Goal: Transaction & Acquisition: Purchase product/service

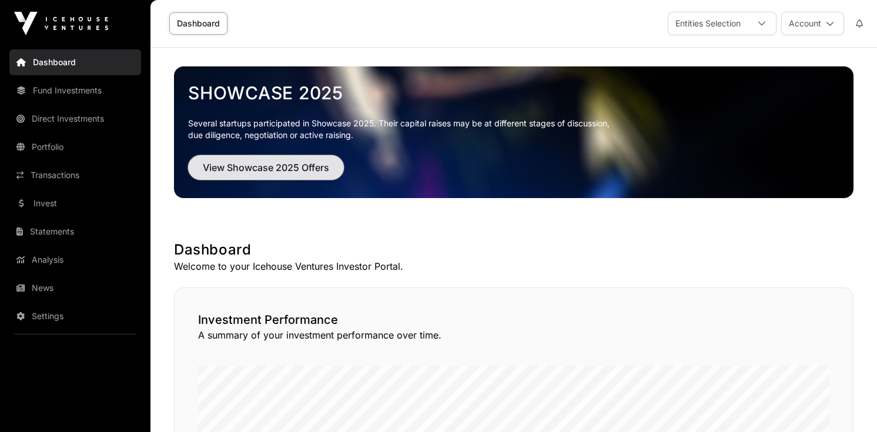
drag, startPoint x: 0, startPoint y: 0, endPoint x: 253, endPoint y: 171, distance: 305.3
click at [253, 171] on span "View Showcase 2025 Offers" at bounding box center [266, 168] width 126 height 14
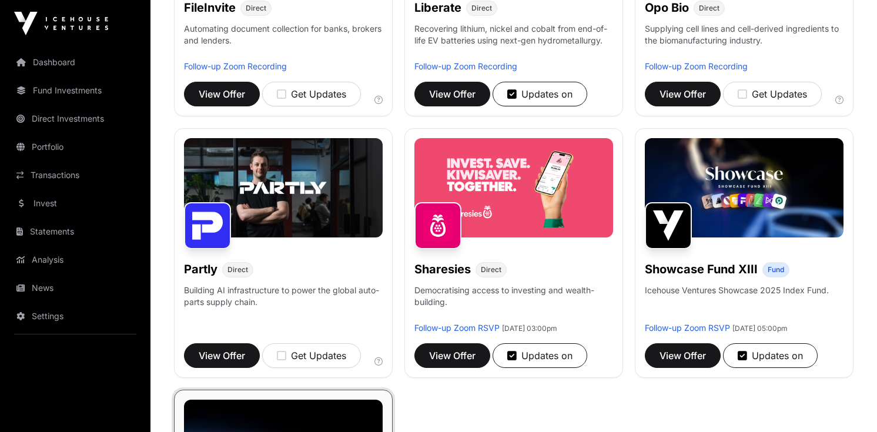
scroll to position [592, 0]
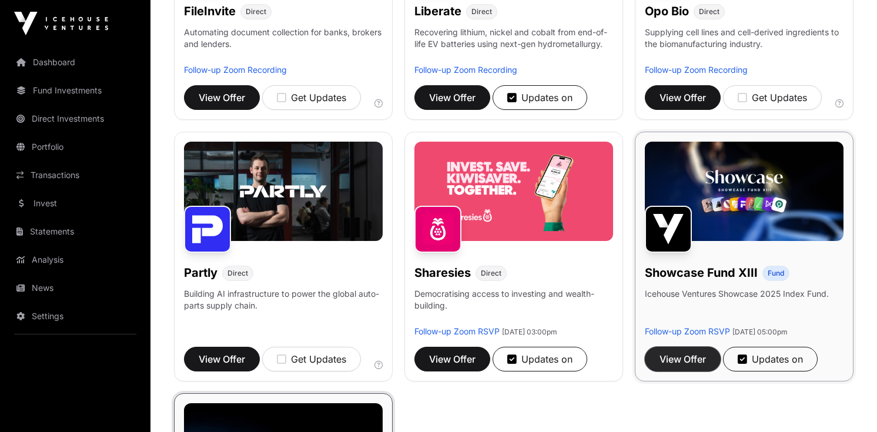
click at [688, 352] on span "View Offer" at bounding box center [683, 359] width 46 height 14
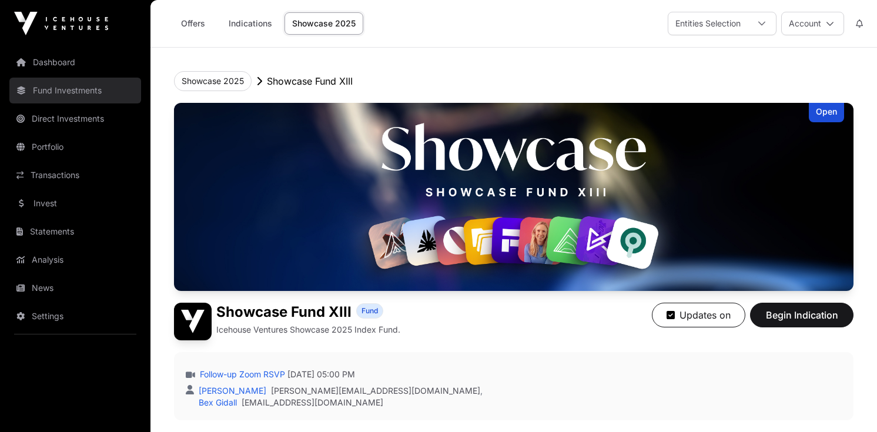
click at [92, 82] on link "Fund Investments" at bounding box center [75, 91] width 132 height 26
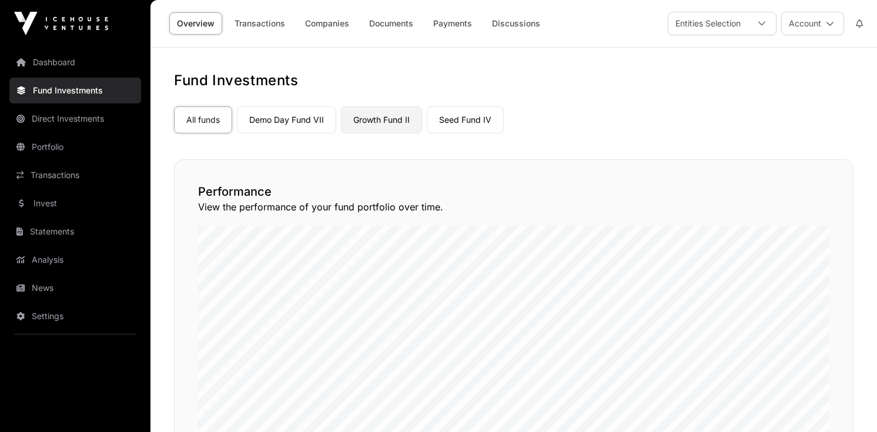
click at [415, 131] on link "Growth Fund II" at bounding box center [381, 119] width 81 height 27
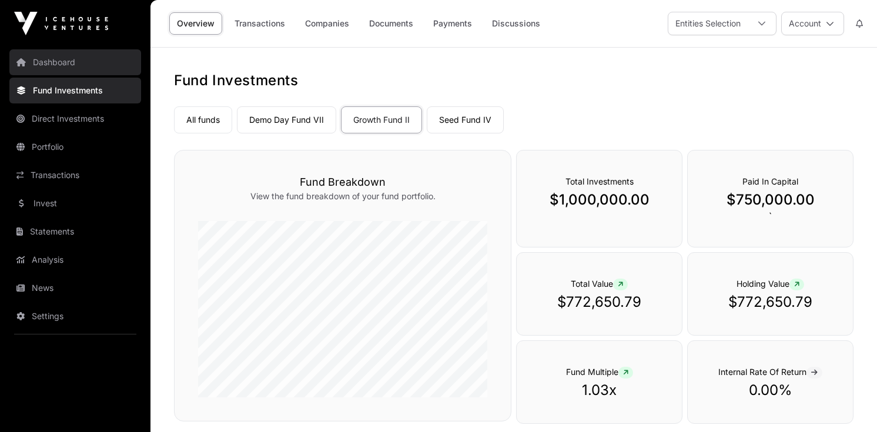
click at [96, 59] on link "Dashboard" at bounding box center [75, 62] width 132 height 26
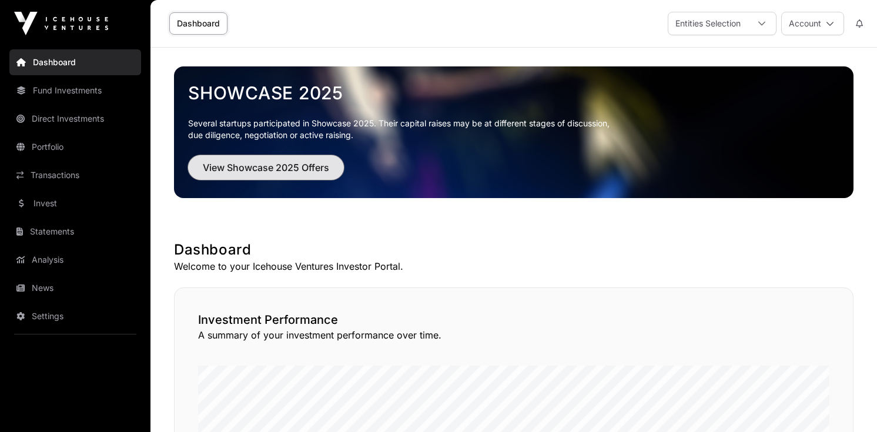
click at [305, 166] on span "View Showcase 2025 Offers" at bounding box center [266, 168] width 126 height 14
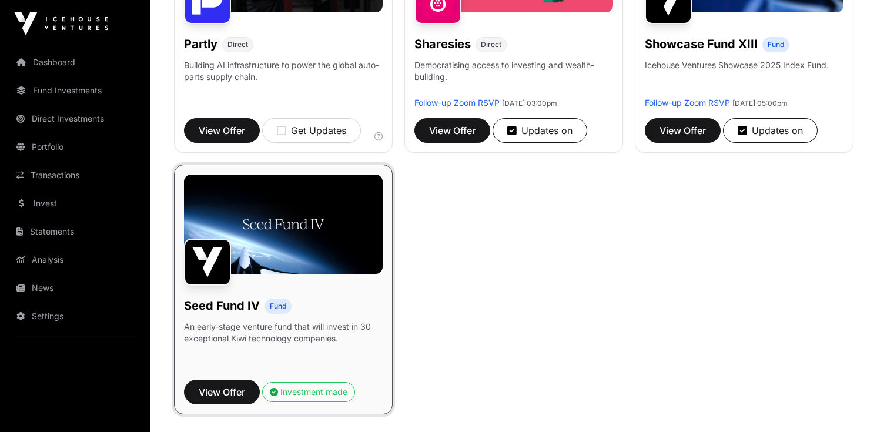
scroll to position [808, 0]
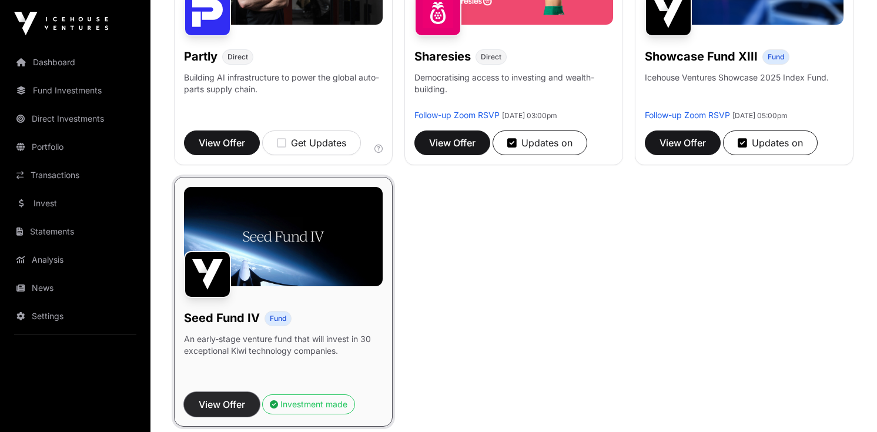
click at [225, 397] on span "View Offer" at bounding box center [222, 404] width 46 height 14
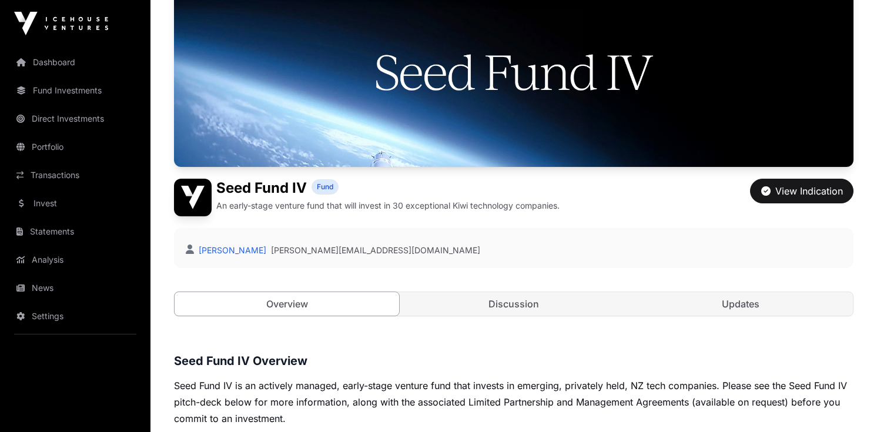
scroll to position [141, 0]
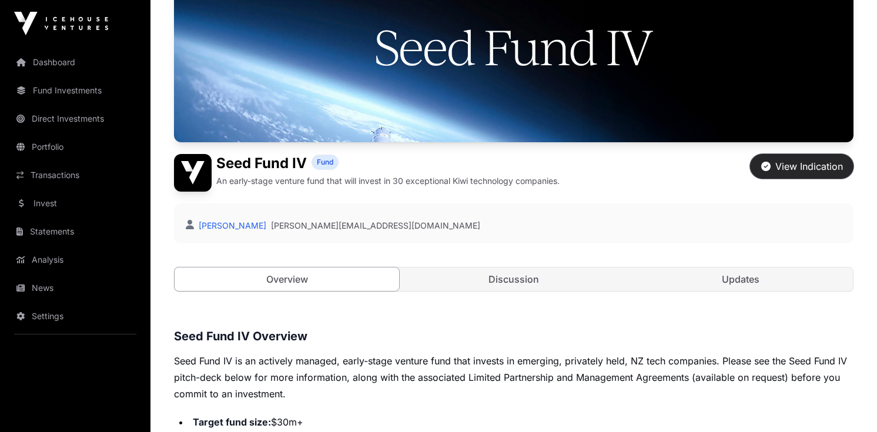
click at [791, 163] on div "View Indication" at bounding box center [802, 166] width 82 height 14
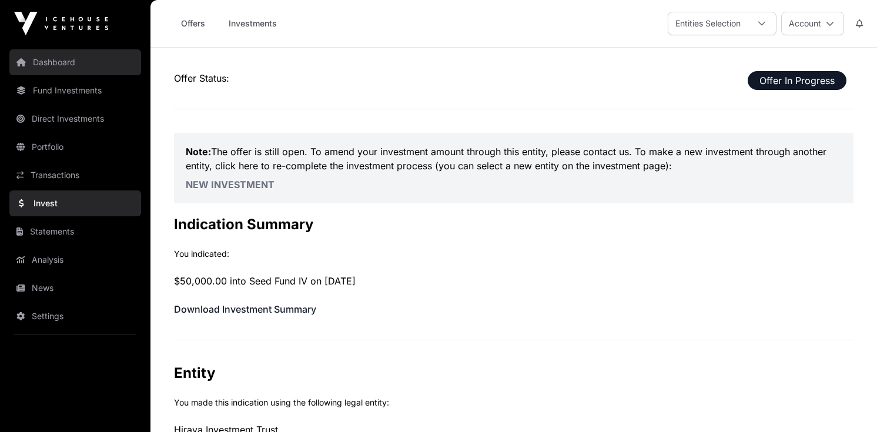
click at [96, 60] on link "Dashboard" at bounding box center [75, 62] width 132 height 26
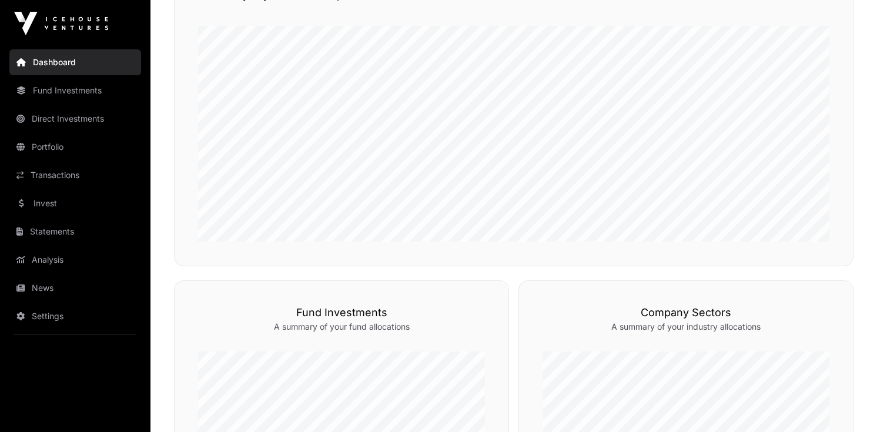
scroll to position [332, 0]
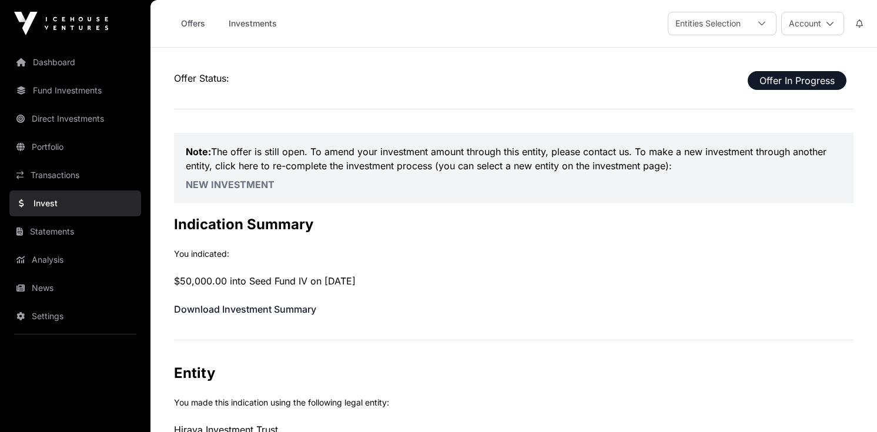
click at [781, 80] on span "Offer In Progress" at bounding box center [797, 80] width 99 height 19
click at [760, 28] on div at bounding box center [762, 23] width 28 height 22
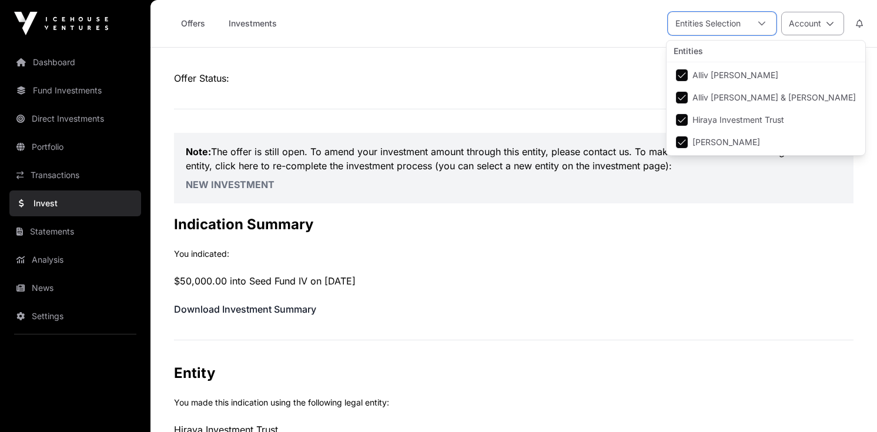
click at [811, 26] on button "Account" at bounding box center [812, 24] width 63 height 24
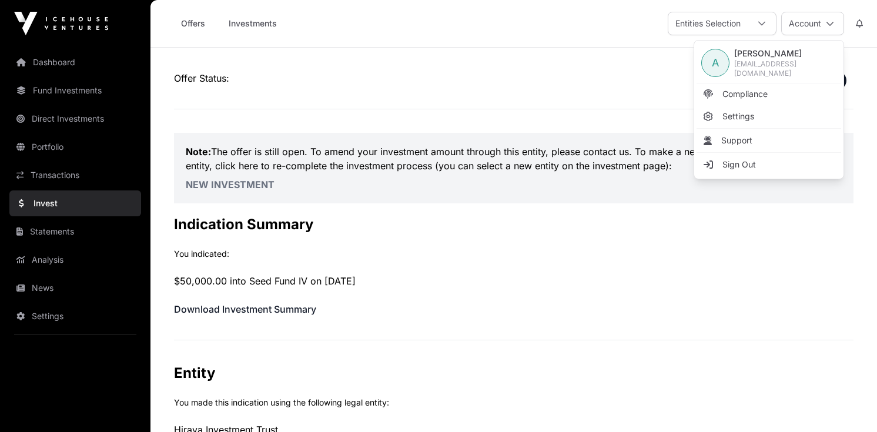
click at [543, 42] on div "Offers Investments Entities Selection Account" at bounding box center [514, 23] width 713 height 47
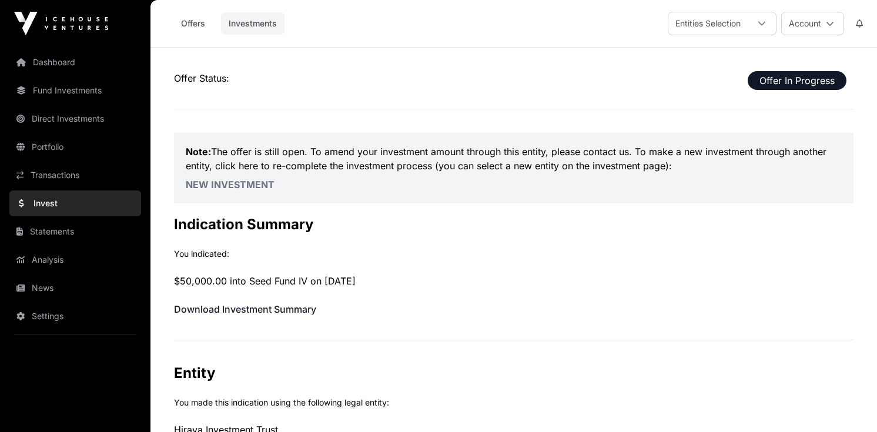
click at [257, 25] on link "Investments" at bounding box center [253, 23] width 64 height 22
click at [264, 159] on p "Note: The offer is still open. To amend your investment amount through this ent…" at bounding box center [514, 159] width 656 height 28
click at [197, 29] on link "Offers" at bounding box center [192, 23] width 47 height 22
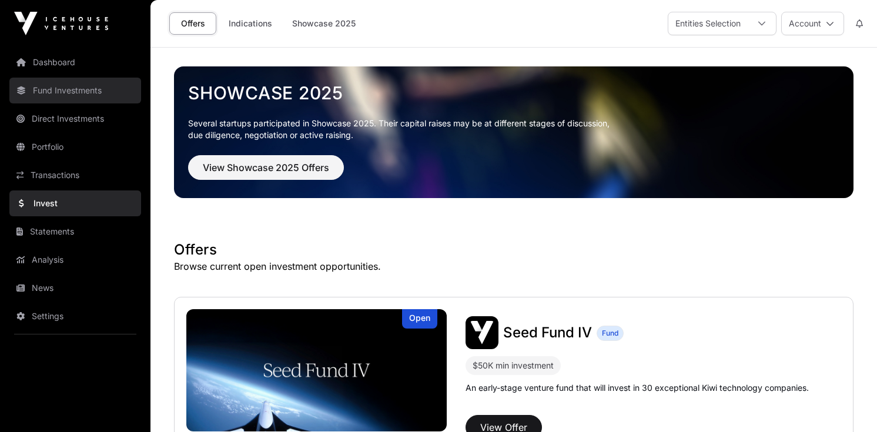
click at [99, 98] on link "Fund Investments" at bounding box center [75, 91] width 132 height 26
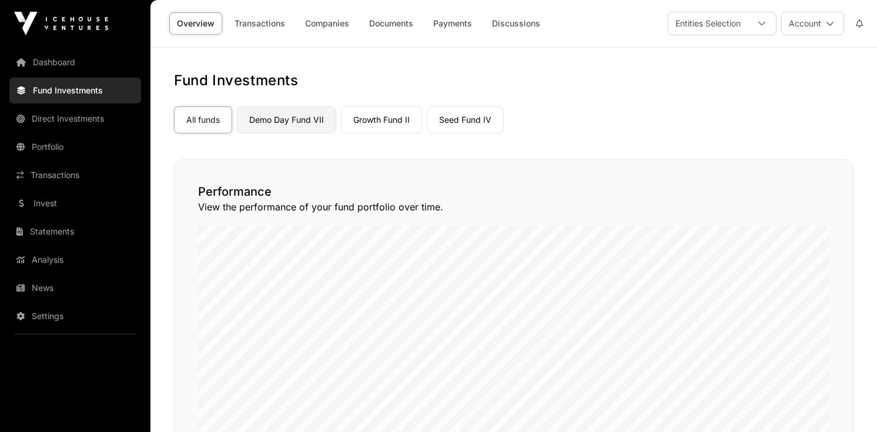
click at [293, 128] on link "Demo Day Fund VII" at bounding box center [286, 119] width 99 height 27
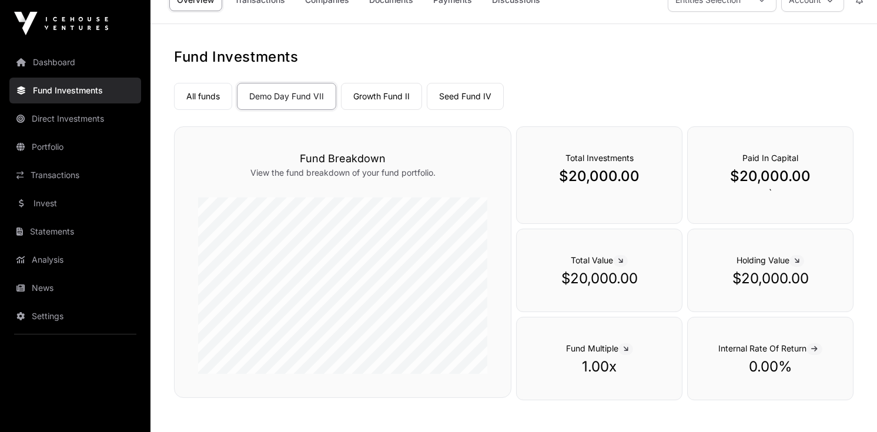
scroll to position [9, 0]
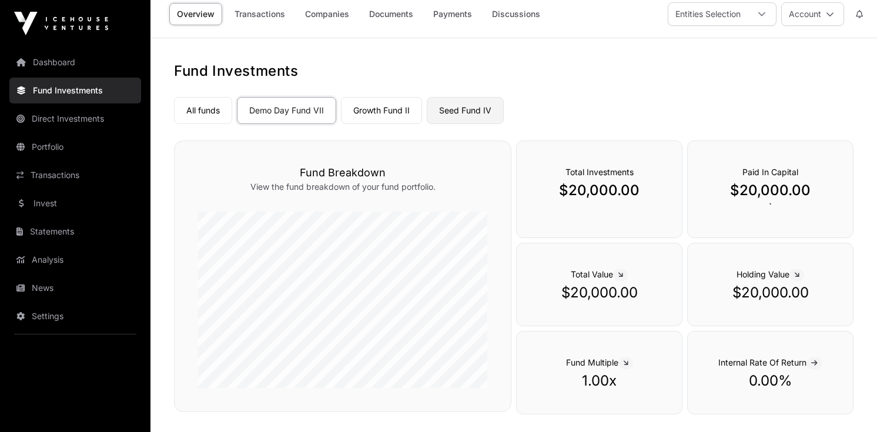
click at [459, 107] on link "Seed Fund IV" at bounding box center [465, 110] width 77 height 27
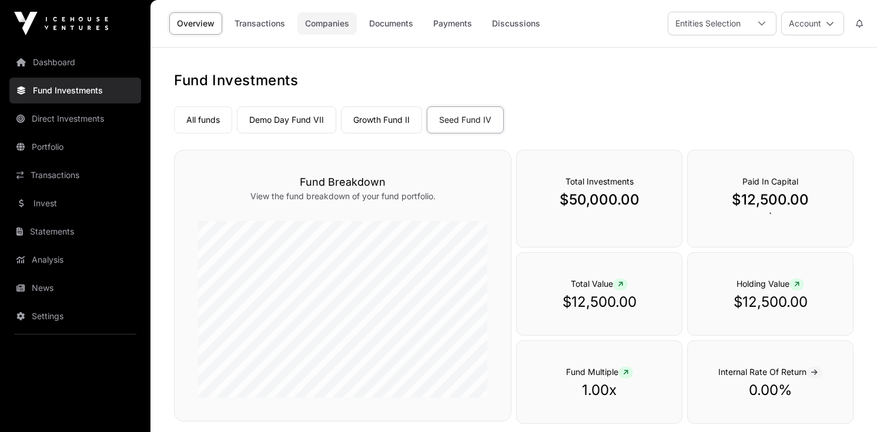
click at [336, 24] on link "Companies" at bounding box center [327, 23] width 59 height 22
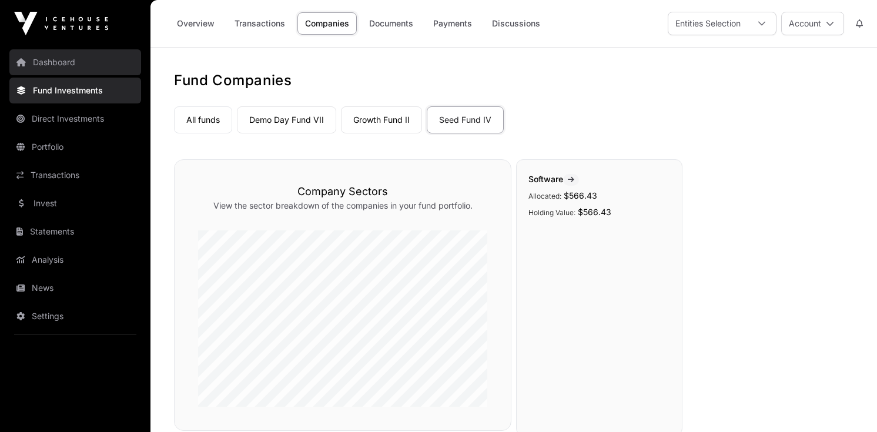
click at [111, 65] on link "Dashboard" at bounding box center [75, 62] width 132 height 26
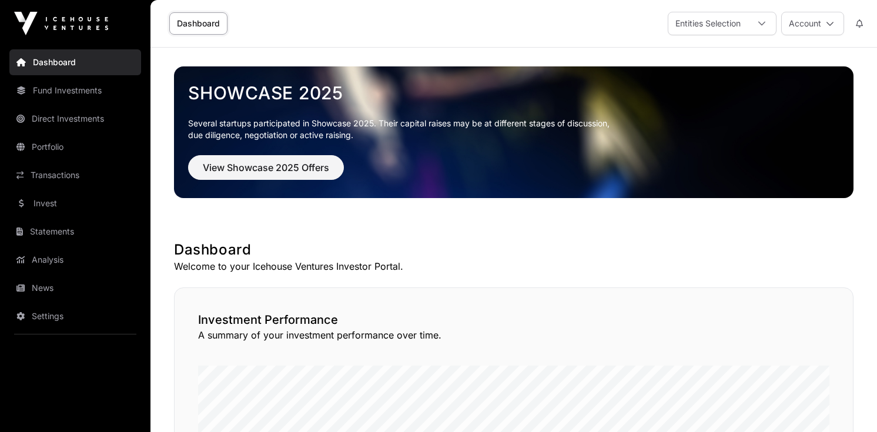
click at [196, 26] on link "Dashboard" at bounding box center [198, 23] width 58 height 22
click at [111, 94] on link "Fund Investments" at bounding box center [75, 91] width 132 height 26
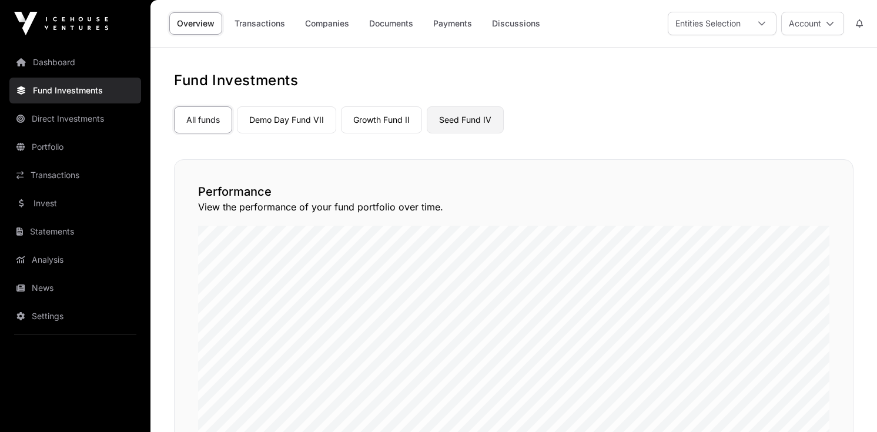
click at [467, 131] on link "Seed Fund IV" at bounding box center [465, 119] width 77 height 27
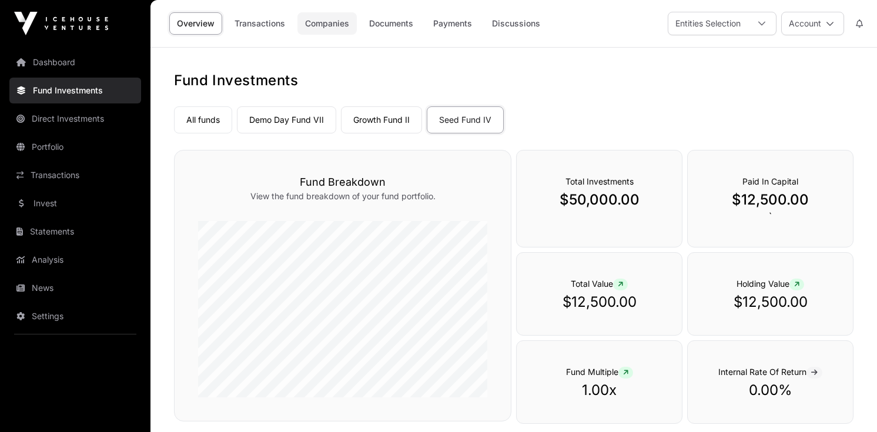
click at [329, 24] on link "Companies" at bounding box center [327, 23] width 59 height 22
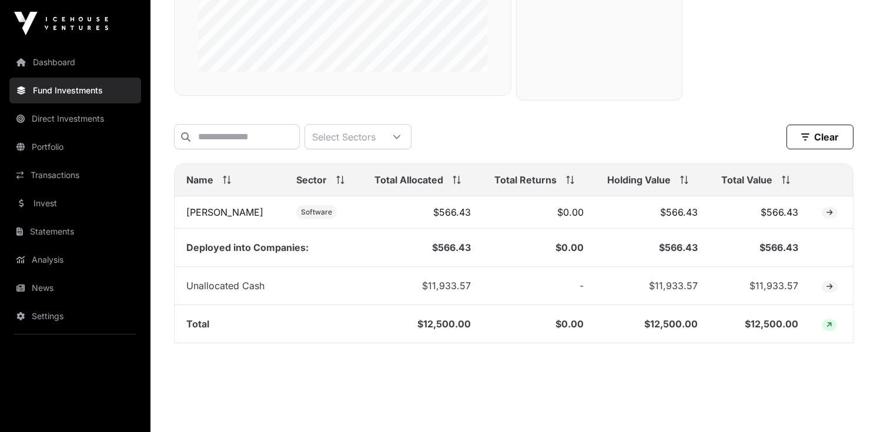
scroll to position [333, 0]
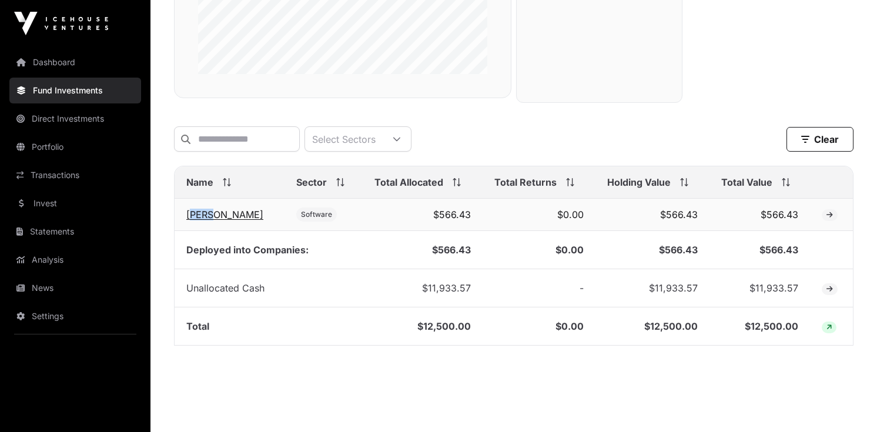
drag, startPoint x: 214, startPoint y: 217, endPoint x: 193, endPoint y: 217, distance: 21.2
click at [193, 217] on td "[PERSON_NAME]" at bounding box center [230, 215] width 110 height 32
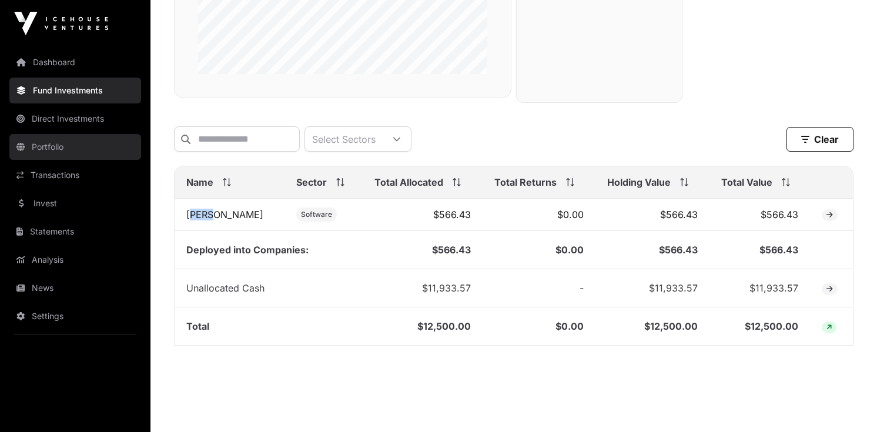
click at [103, 136] on link "Portfolio" at bounding box center [75, 147] width 132 height 26
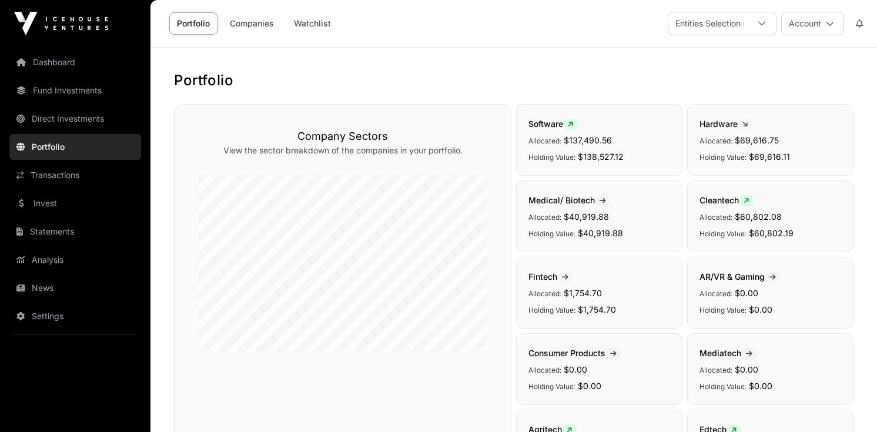
click at [265, 36] on div "Portfolio Companies Watchlist" at bounding box center [252, 23] width 188 height 36
click at [264, 26] on link "Companies" at bounding box center [251, 23] width 59 height 22
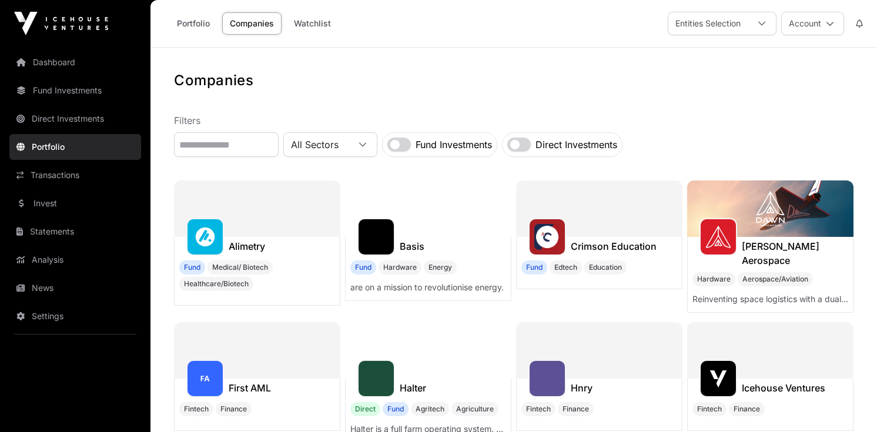
scroll to position [7, 0]
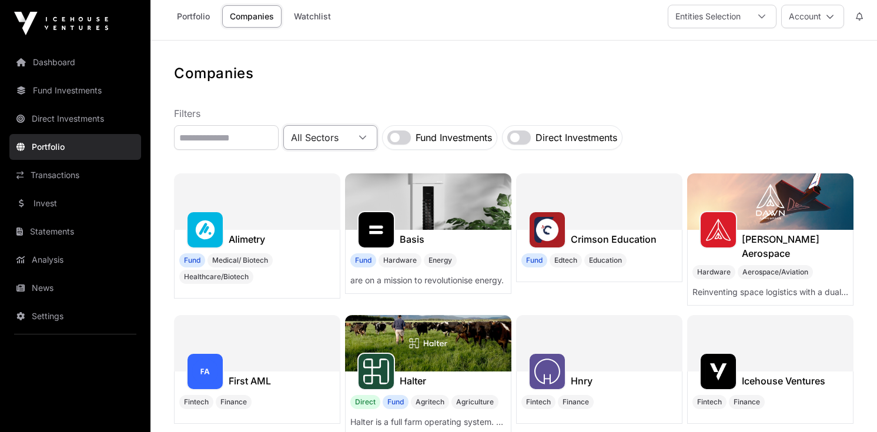
click at [326, 139] on span "All Sectors" at bounding box center [316, 137] width 65 height 21
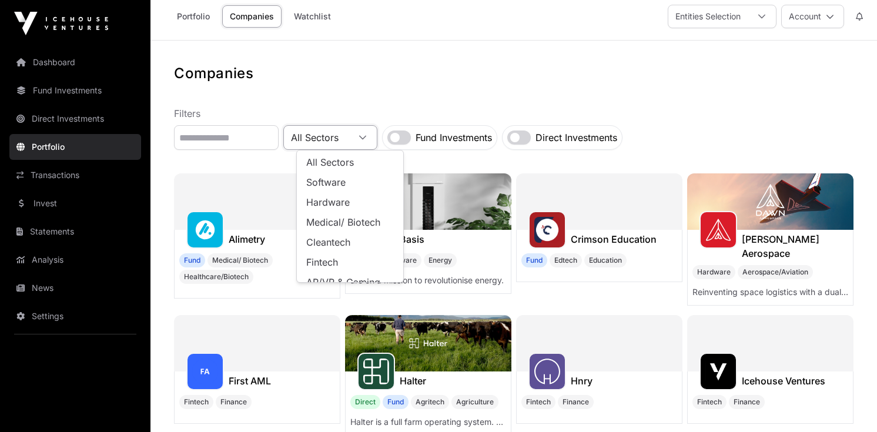
click at [455, 139] on label "Fund Investments" at bounding box center [454, 138] width 76 height 14
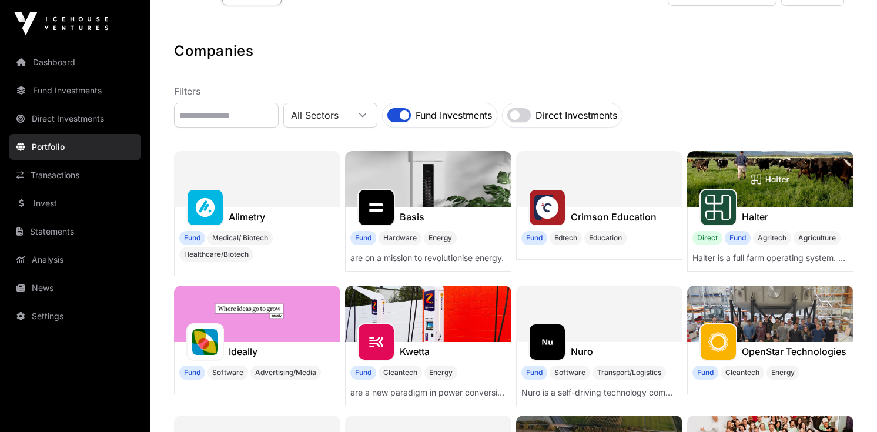
scroll to position [0, 0]
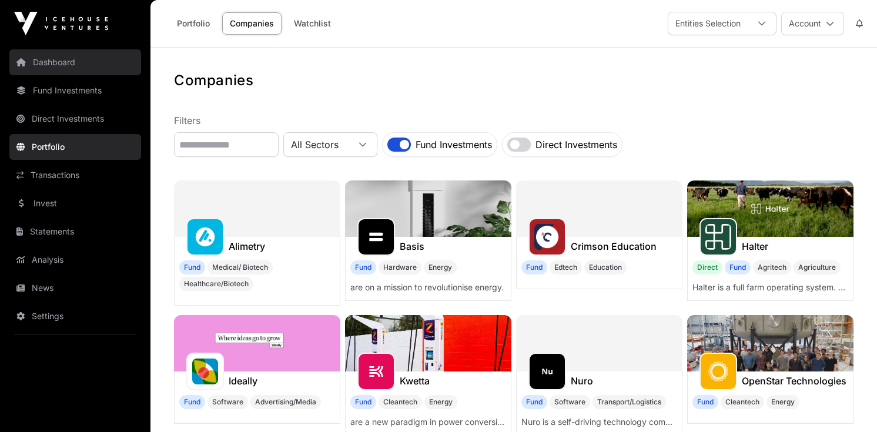
click at [79, 65] on link "Dashboard" at bounding box center [75, 62] width 132 height 26
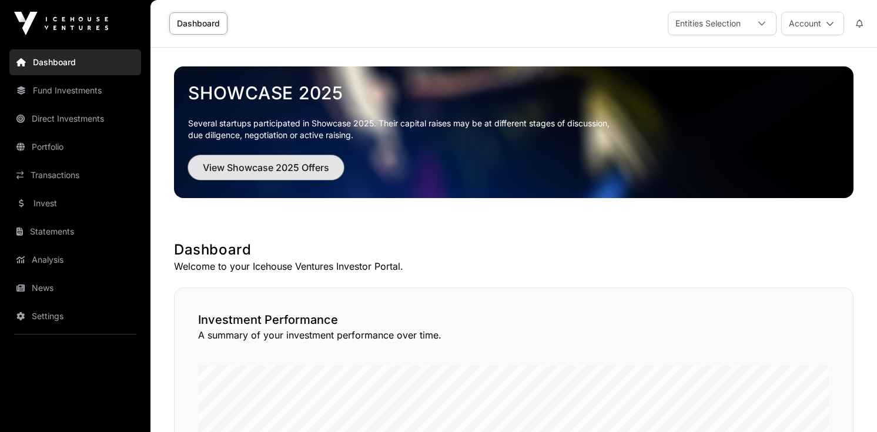
click at [266, 168] on span "View Showcase 2025 Offers" at bounding box center [266, 168] width 126 height 14
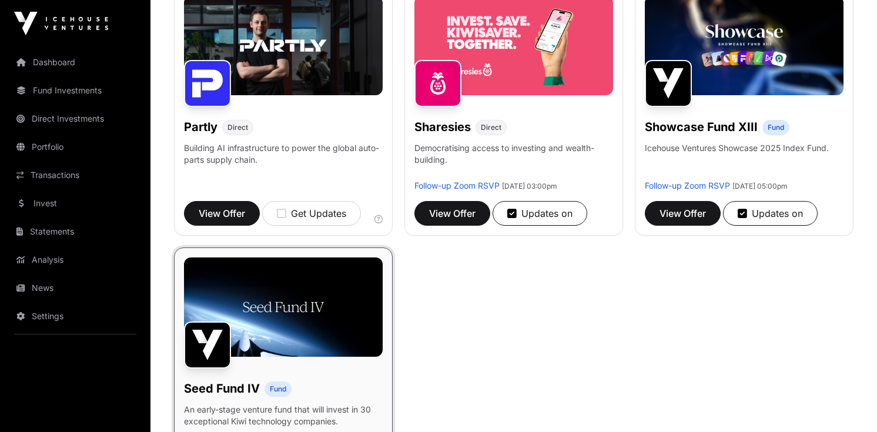
scroll to position [768, 0]
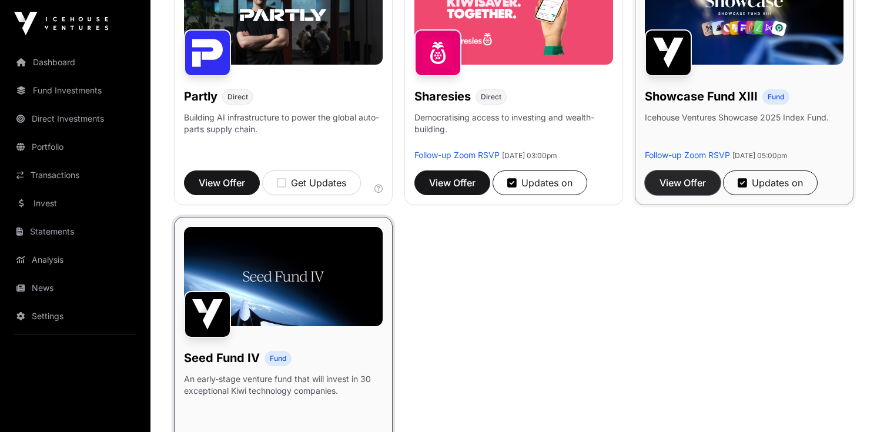
click at [692, 176] on span "View Offer" at bounding box center [683, 183] width 46 height 14
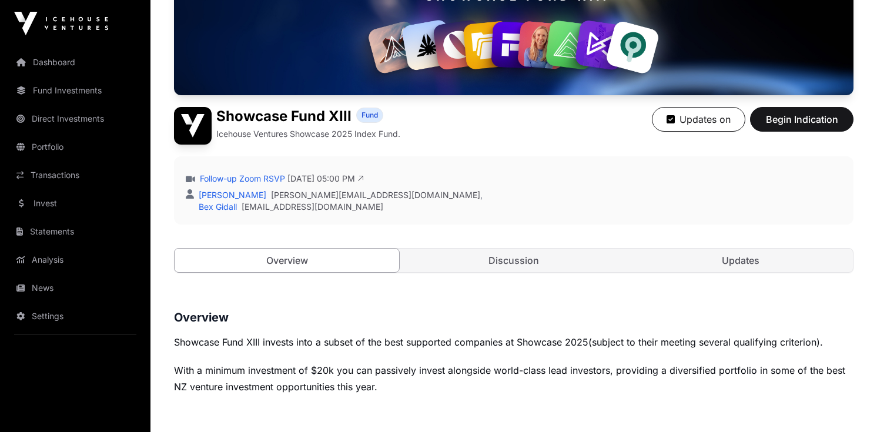
scroll to position [206, 0]
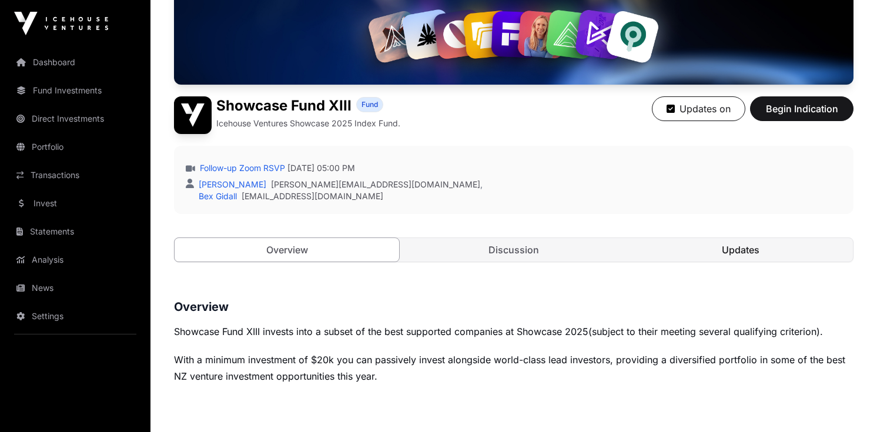
click at [739, 252] on link "Updates" at bounding box center [741, 250] width 225 height 24
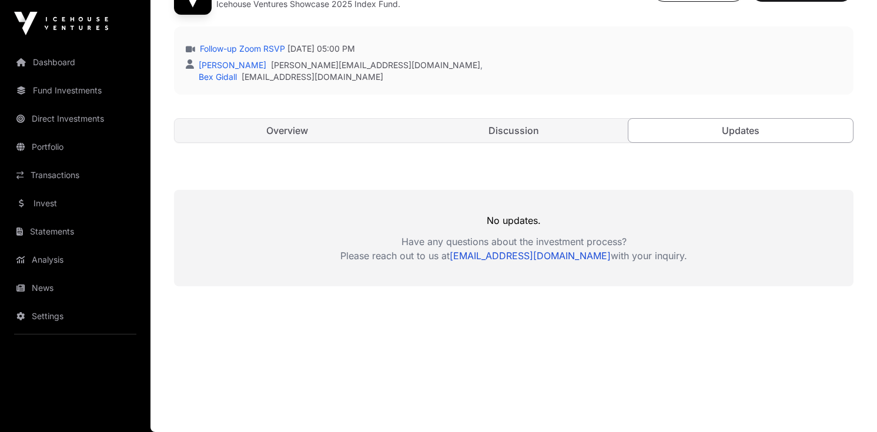
scroll to position [291, 0]
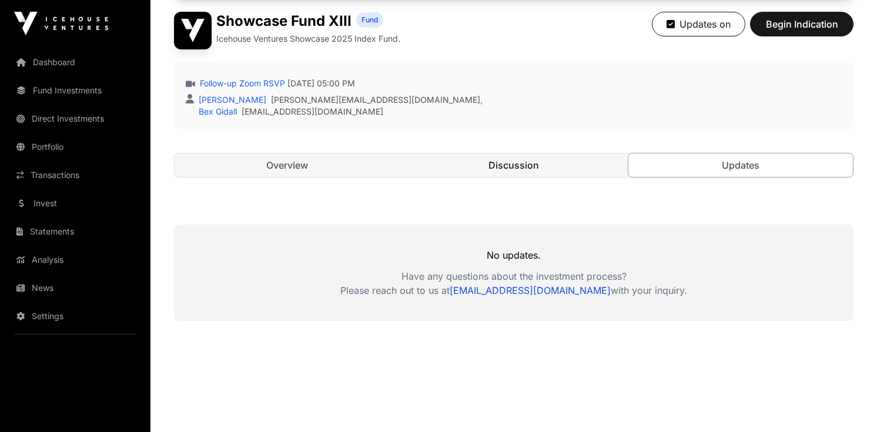
click at [523, 159] on link "Discussion" at bounding box center [514, 165] width 225 height 24
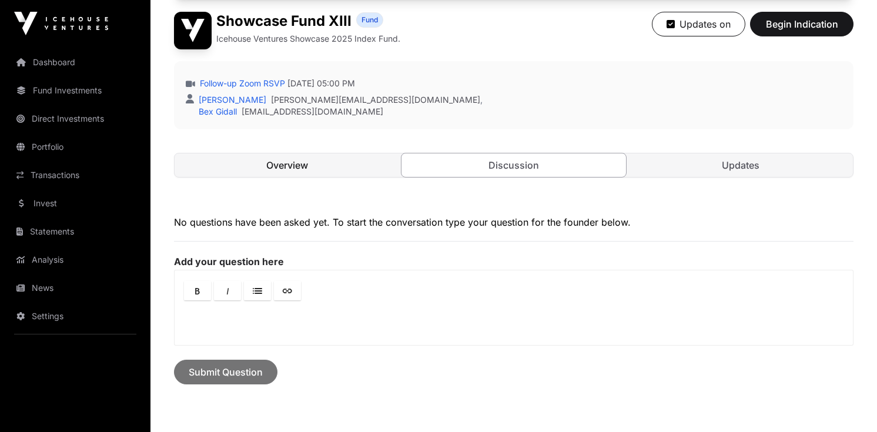
click at [361, 160] on link "Overview" at bounding box center [287, 165] width 225 height 24
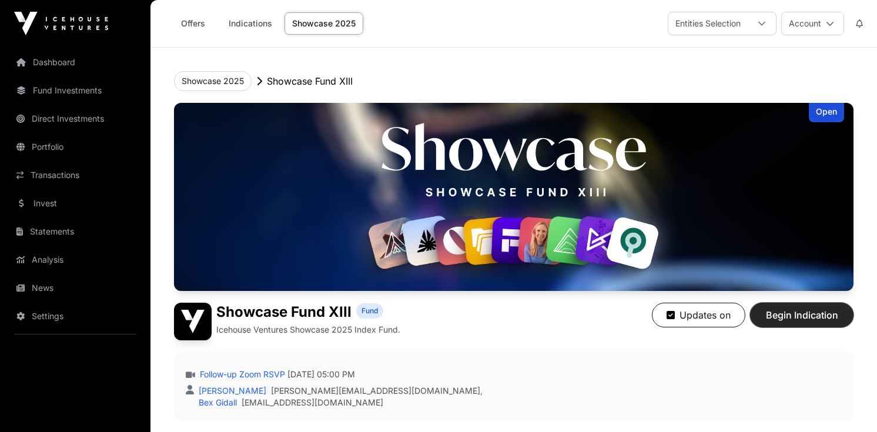
click at [804, 319] on span "Begin Indication" at bounding box center [802, 315] width 74 height 14
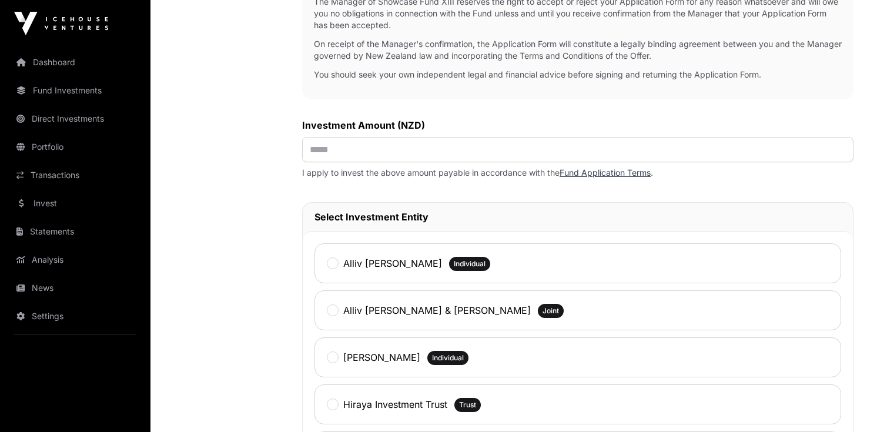
scroll to position [436, 0]
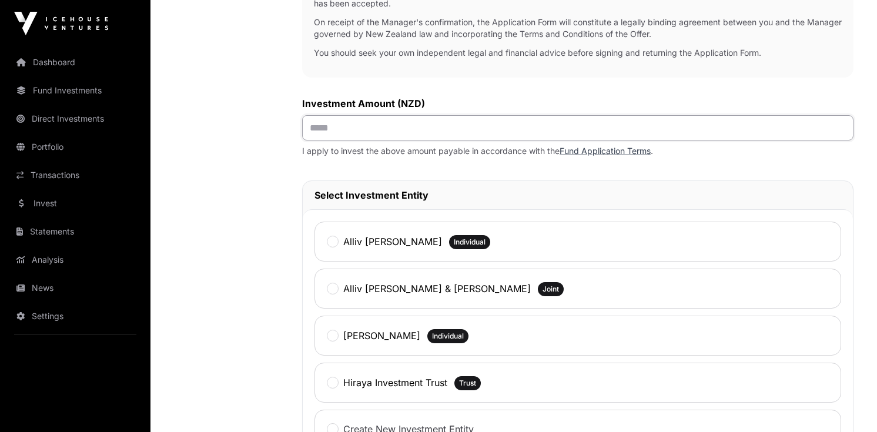
click at [523, 136] on input "text" at bounding box center [578, 127] width 552 height 25
type input "*******"
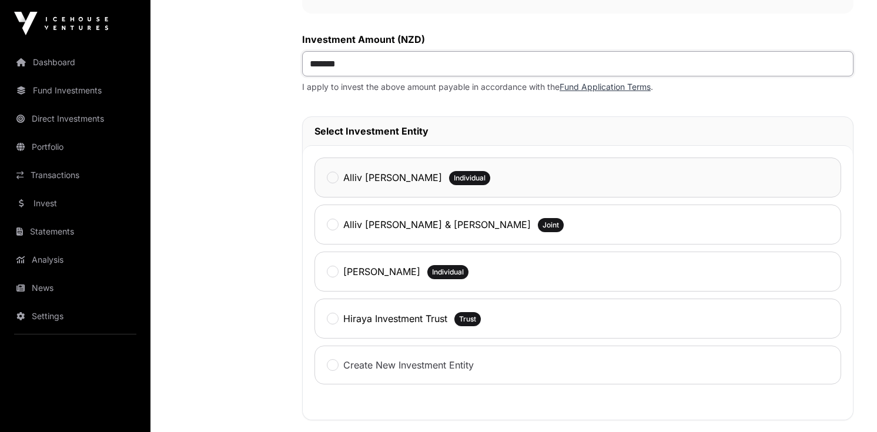
scroll to position [541, 0]
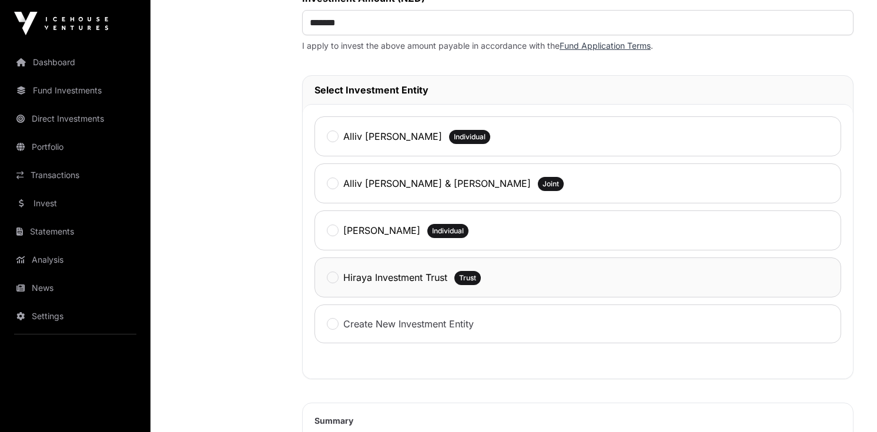
click at [480, 275] on span "Trust" at bounding box center [468, 278] width 26 height 14
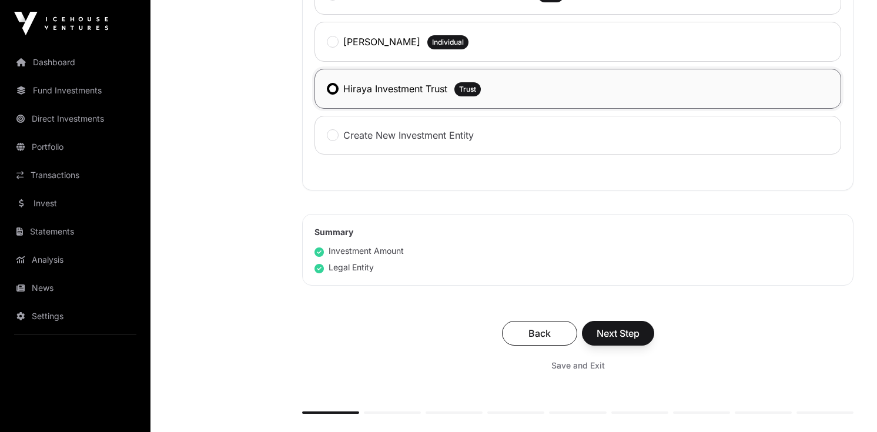
scroll to position [742, 0]
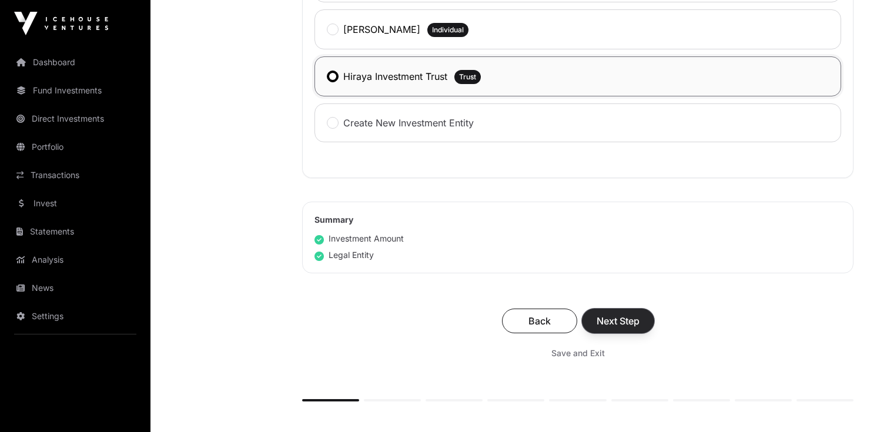
click at [616, 326] on span "Next Step" at bounding box center [618, 321] width 43 height 14
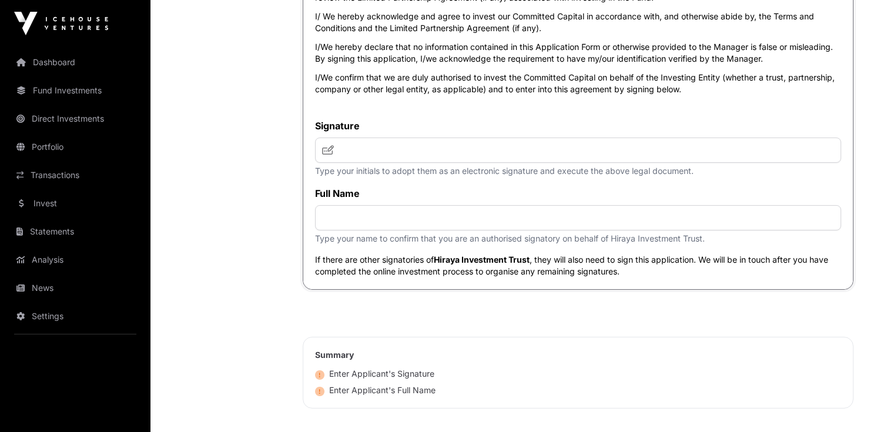
scroll to position [4563, 0]
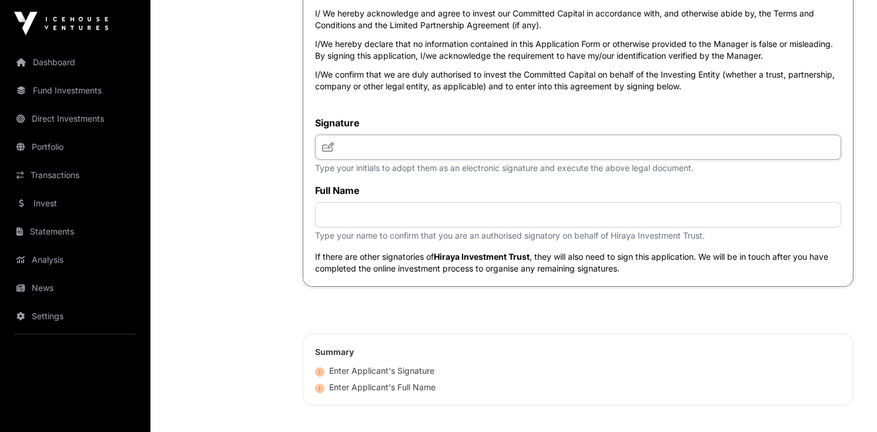
click at [419, 160] on input "text" at bounding box center [578, 147] width 526 height 25
type input "**"
click at [403, 228] on input "text" at bounding box center [578, 214] width 526 height 25
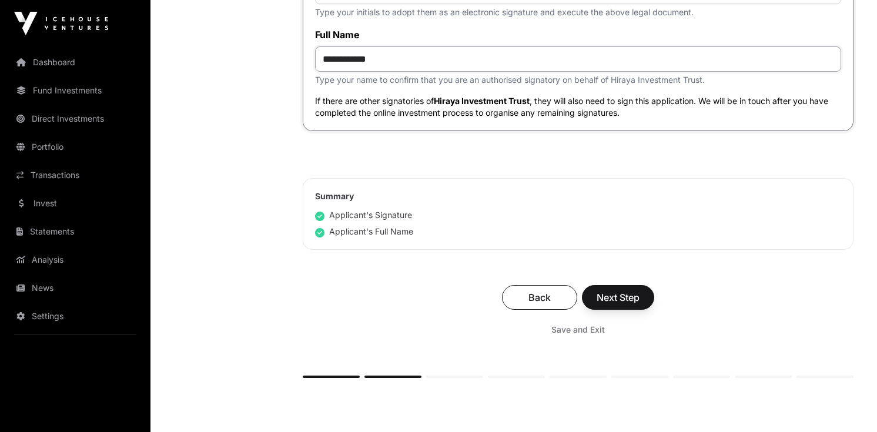
scroll to position [4731, 0]
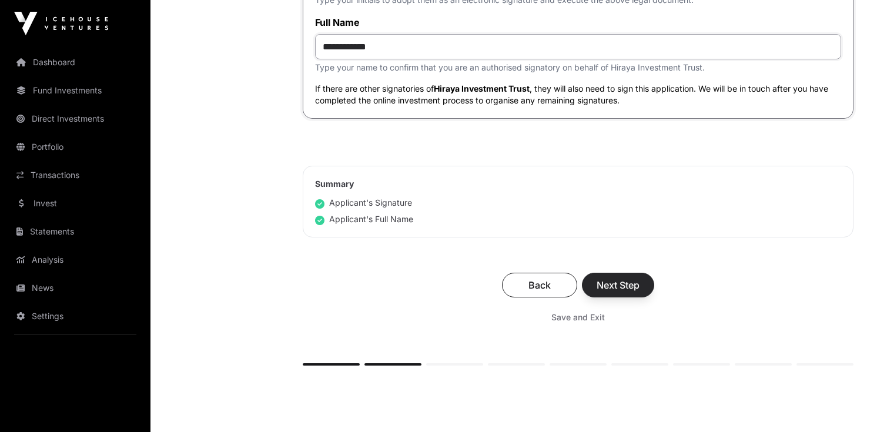
type input "**********"
click at [616, 292] on span "Next Step" at bounding box center [618, 285] width 43 height 14
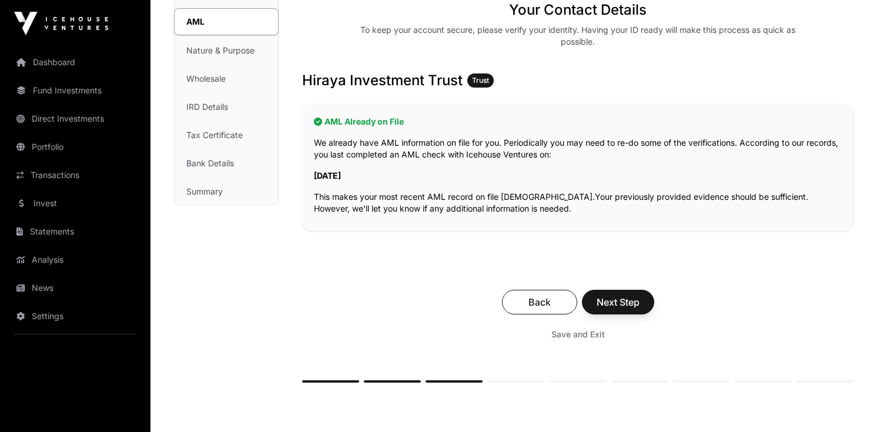
scroll to position [181, 0]
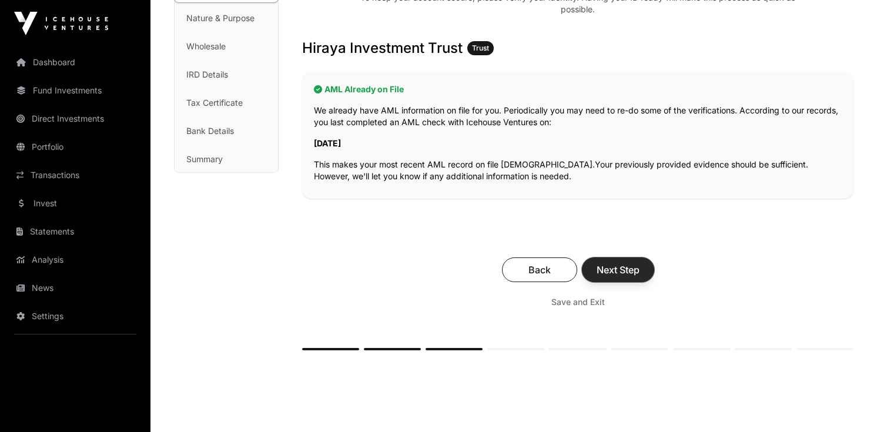
click at [616, 265] on span "Next Step" at bounding box center [618, 270] width 43 height 14
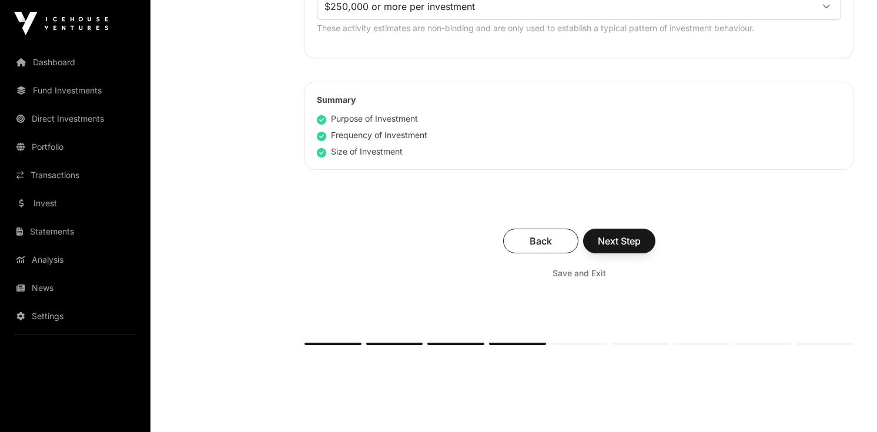
scroll to position [796, 0]
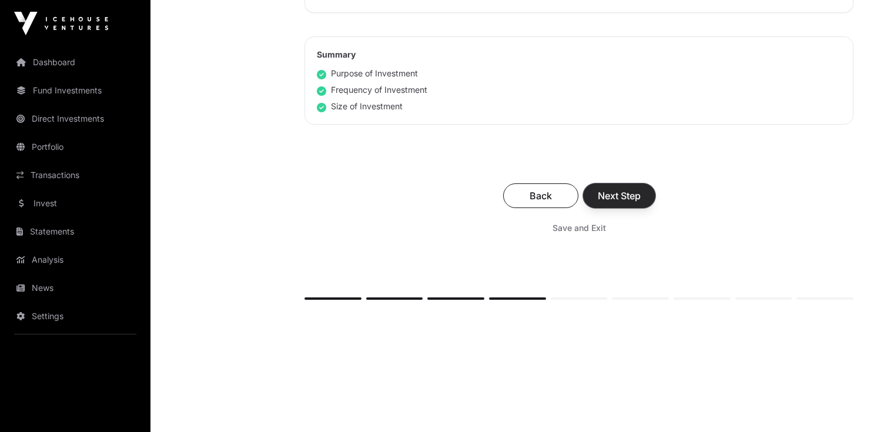
click at [605, 194] on span "Next Step" at bounding box center [619, 196] width 43 height 14
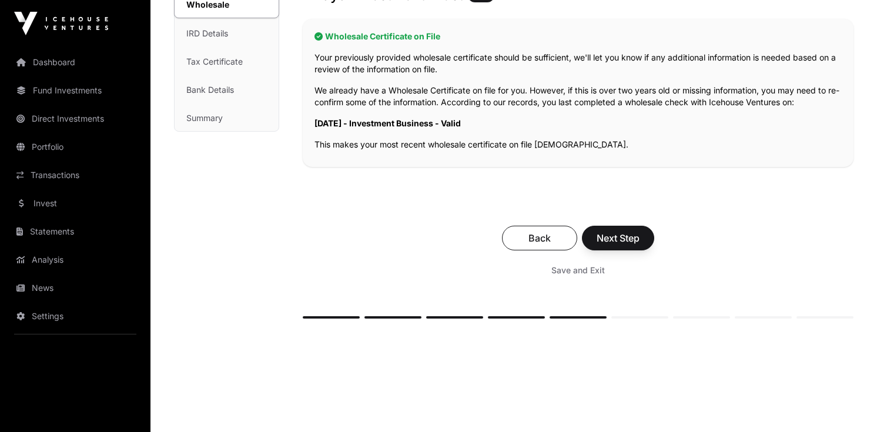
scroll to position [254, 0]
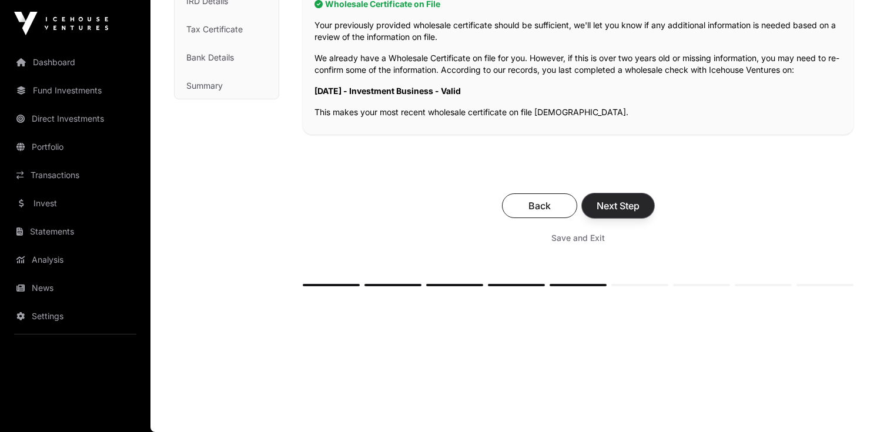
click at [606, 201] on span "Next Step" at bounding box center [618, 206] width 43 height 14
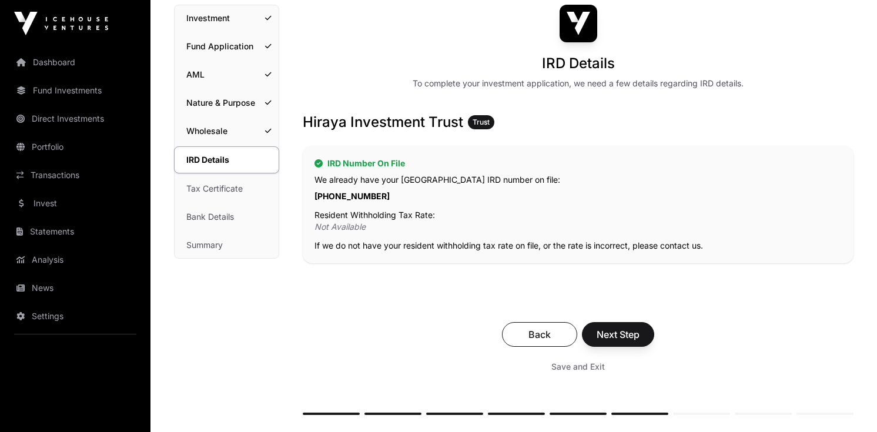
scroll to position [141, 0]
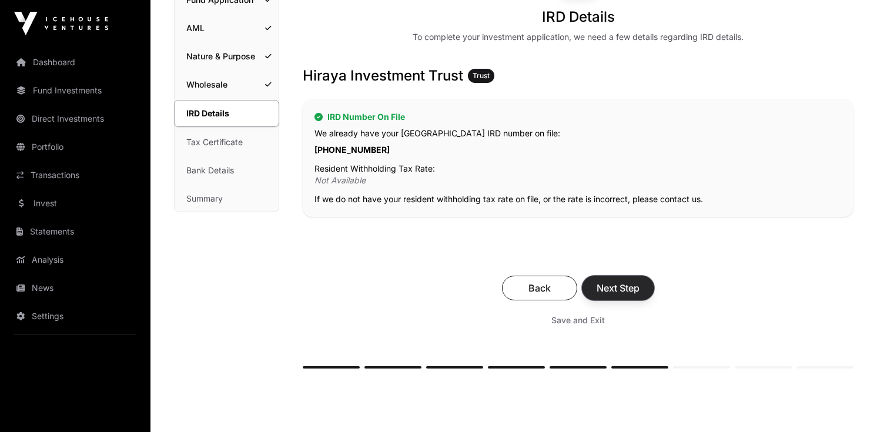
click at [632, 287] on span "Next Step" at bounding box center [618, 288] width 43 height 14
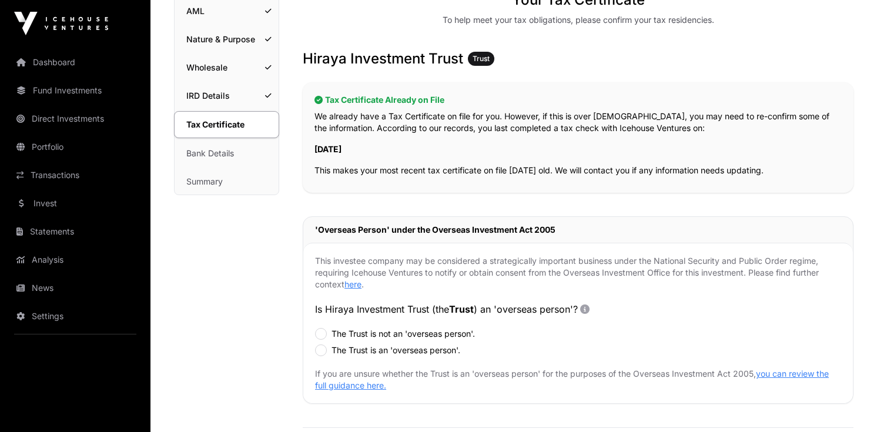
scroll to position [321, 0]
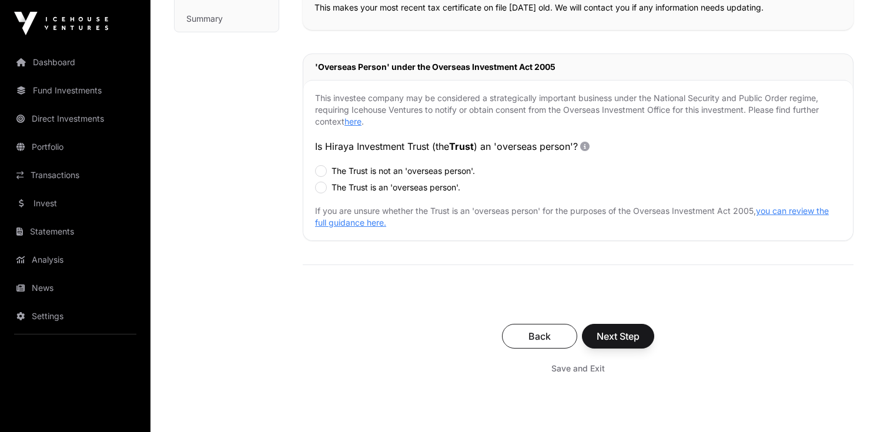
click at [421, 171] on label "The Trust is not an 'overseas person'." at bounding box center [403, 171] width 143 height 12
click at [634, 333] on span "Next Step" at bounding box center [618, 336] width 43 height 14
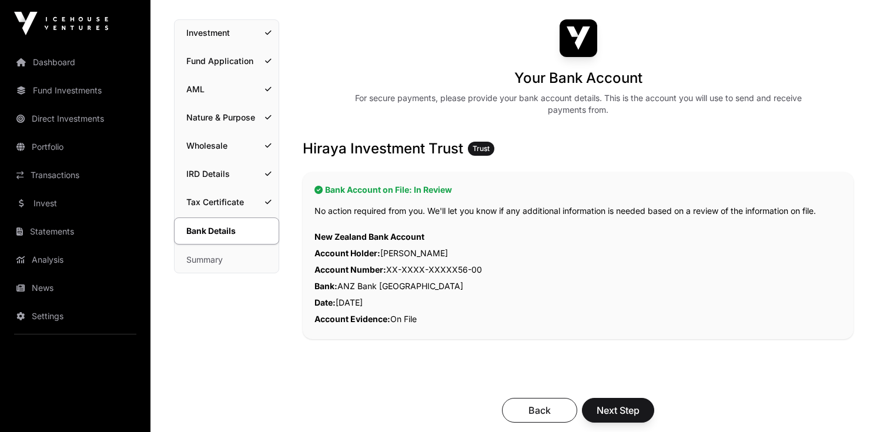
scroll to position [91, 0]
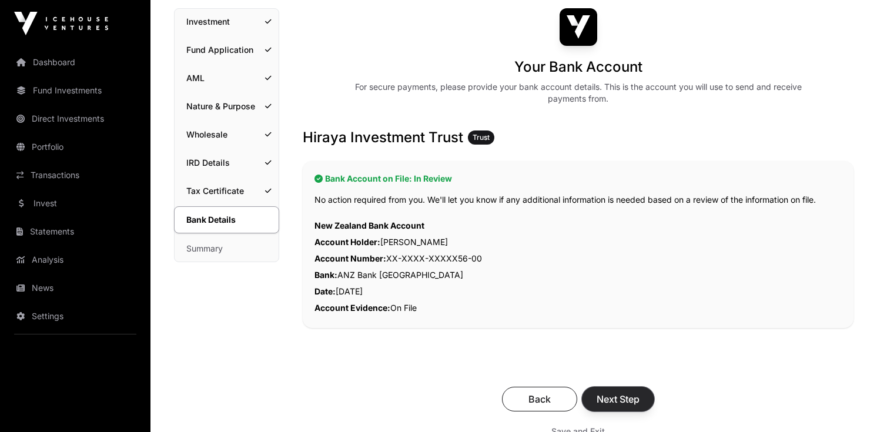
click at [623, 391] on button "Next Step" at bounding box center [618, 399] width 72 height 25
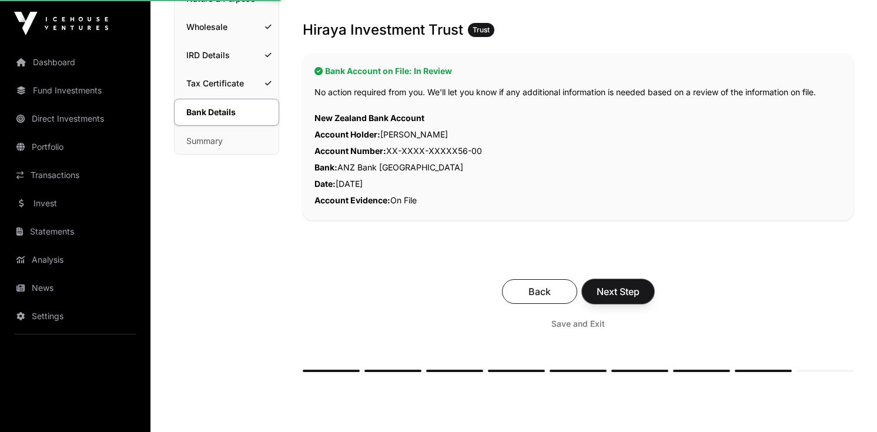
scroll to position [252, 0]
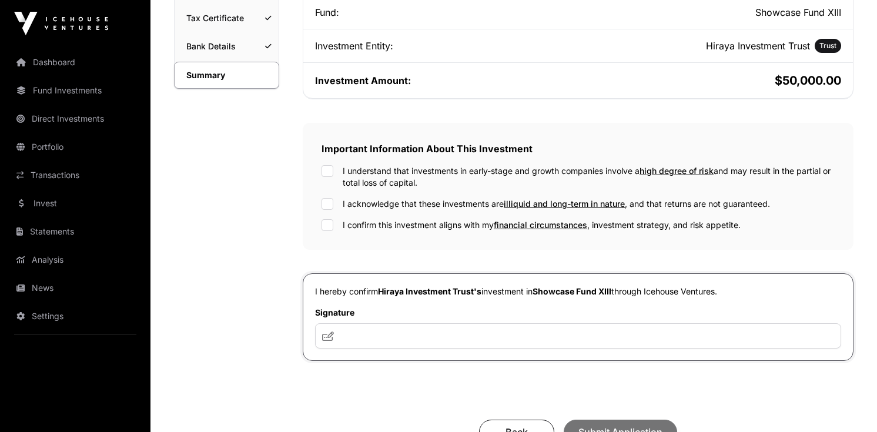
scroll to position [328, 0]
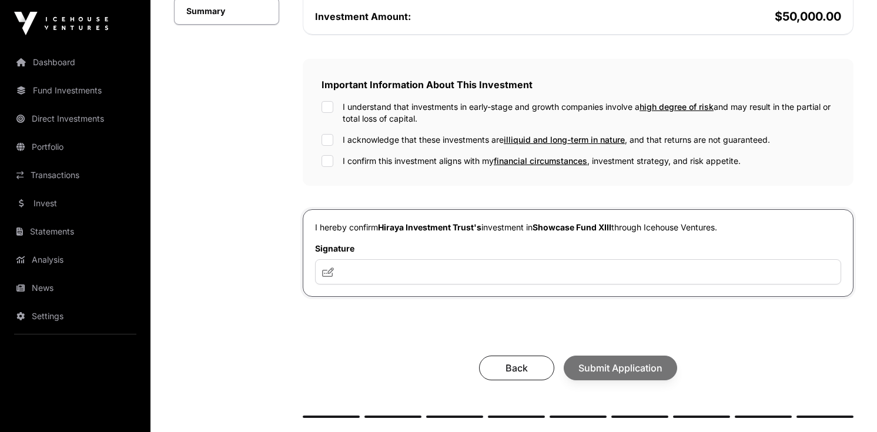
click at [413, 116] on label "I understand that investments in early-stage and growth companies involve a hig…" at bounding box center [589, 113] width 492 height 24
click at [403, 141] on label "I acknowledge that these investments are illiquid and long-term in nature , and…" at bounding box center [556, 140] width 427 height 12
click at [403, 165] on label "I confirm this investment aligns with my financial circumstances , investment s…" at bounding box center [542, 161] width 398 height 12
click at [547, 271] on input "text" at bounding box center [578, 271] width 526 height 25
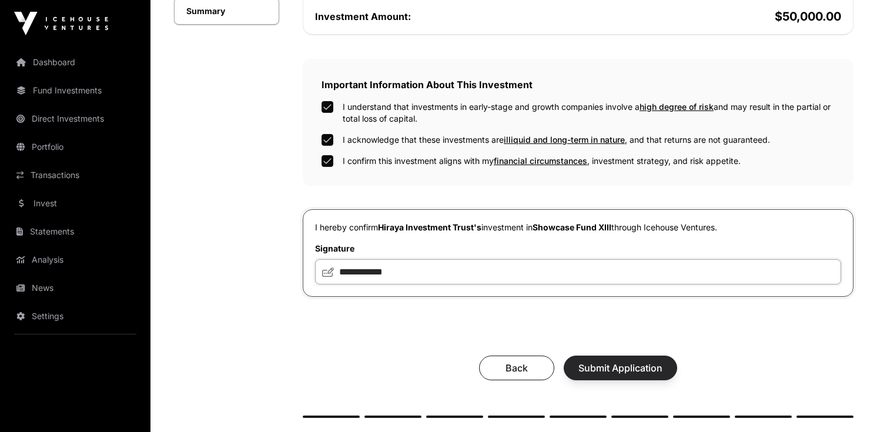
type input "**********"
click at [655, 363] on span "Submit Application" at bounding box center [621, 368] width 84 height 14
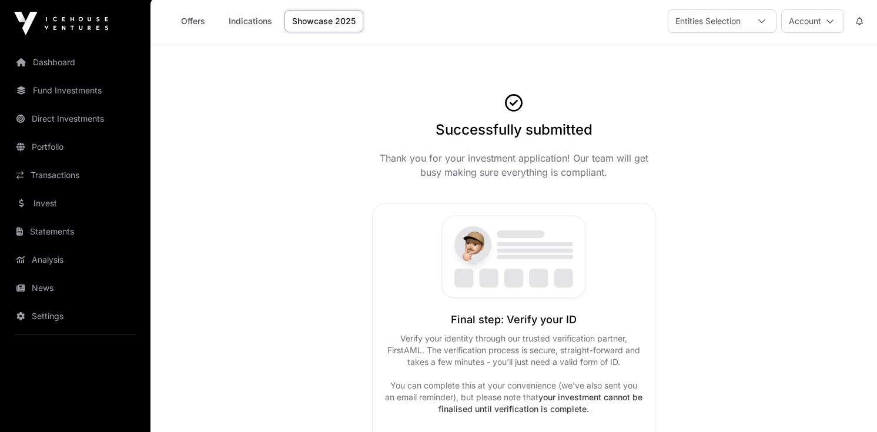
scroll to position [111, 0]
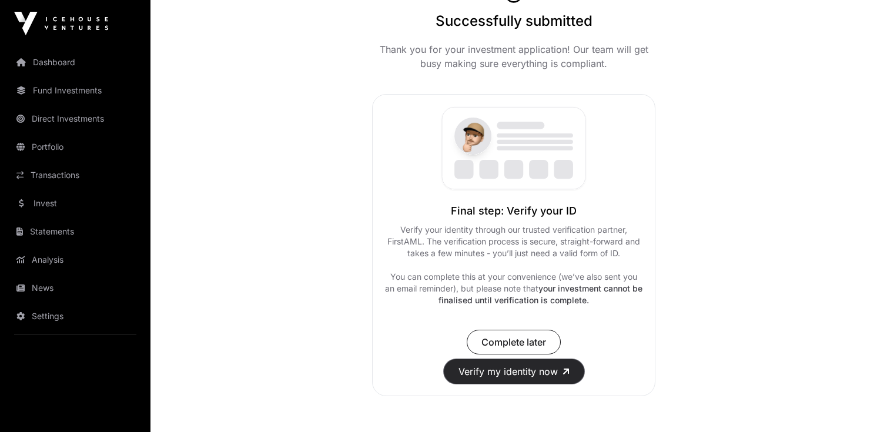
click at [547, 375] on button "Verify my identity now" at bounding box center [514, 371] width 141 height 25
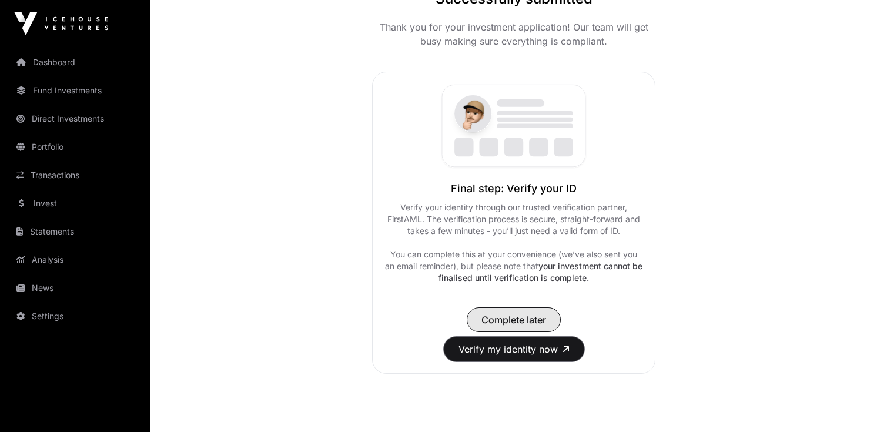
scroll to position [132, 0]
click at [527, 323] on span "Complete later" at bounding box center [514, 321] width 65 height 14
